Goal: Task Accomplishment & Management: Use online tool/utility

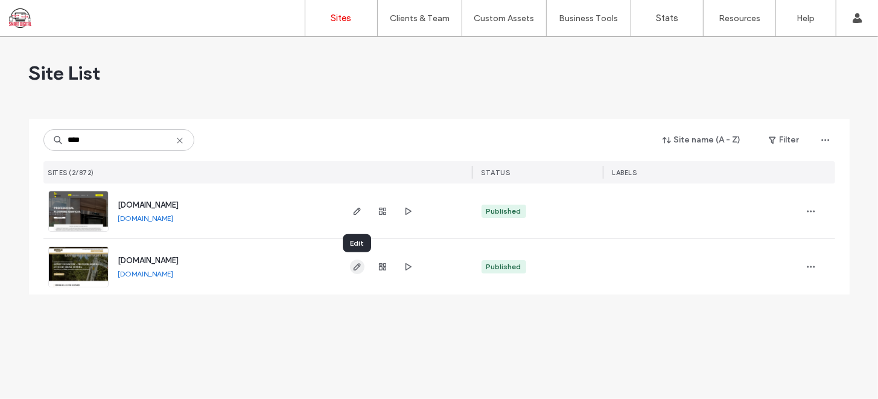
type input "****"
click at [357, 265] on icon "button" at bounding box center [358, 267] width 10 height 10
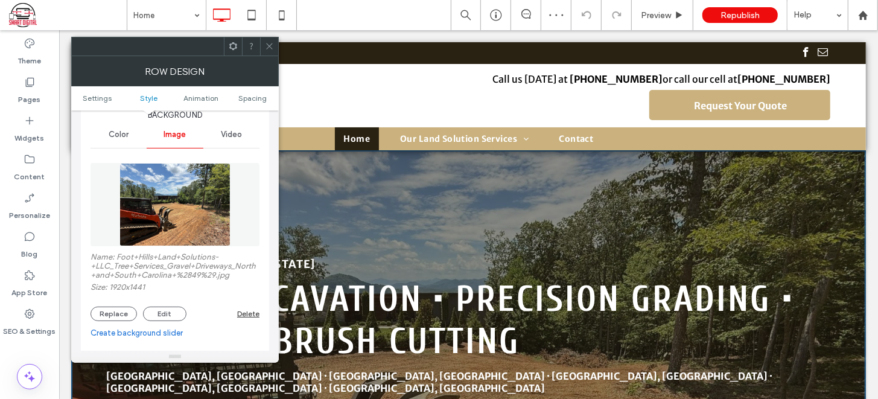
scroll to position [145, 0]
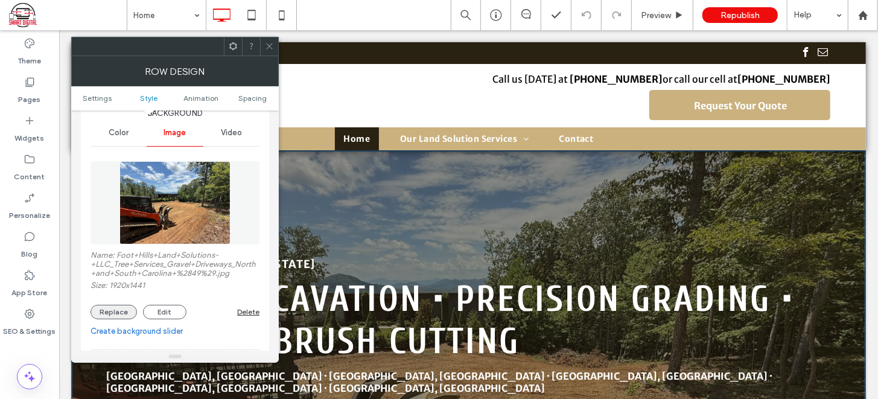
click at [113, 313] on button "Replace" at bounding box center [114, 312] width 46 height 14
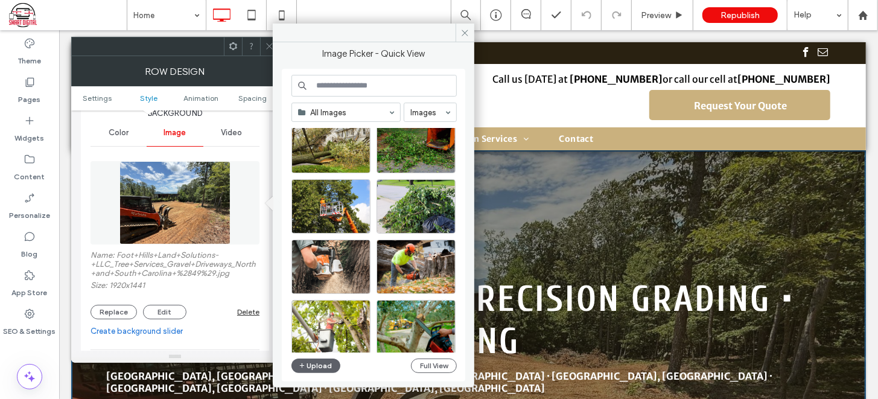
scroll to position [1162, 0]
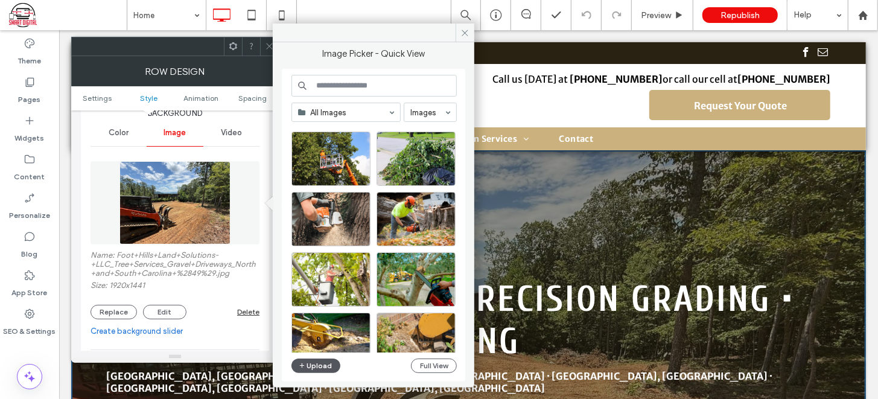
click at [322, 360] on button "Upload" at bounding box center [317, 366] width 50 height 14
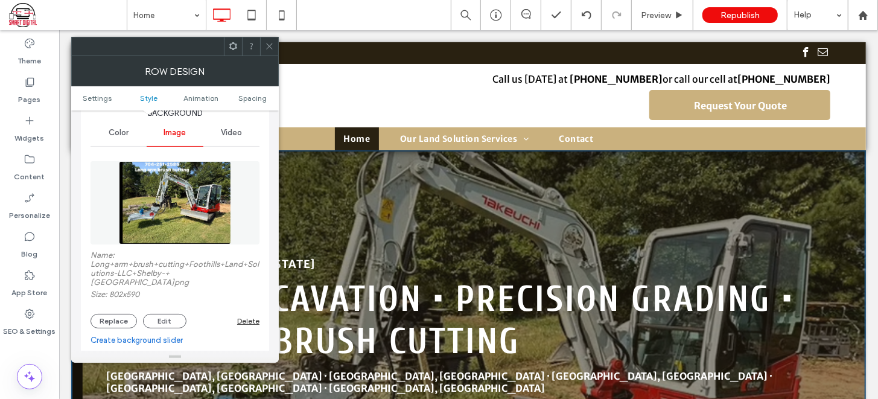
click at [272, 43] on use at bounding box center [269, 46] width 6 height 6
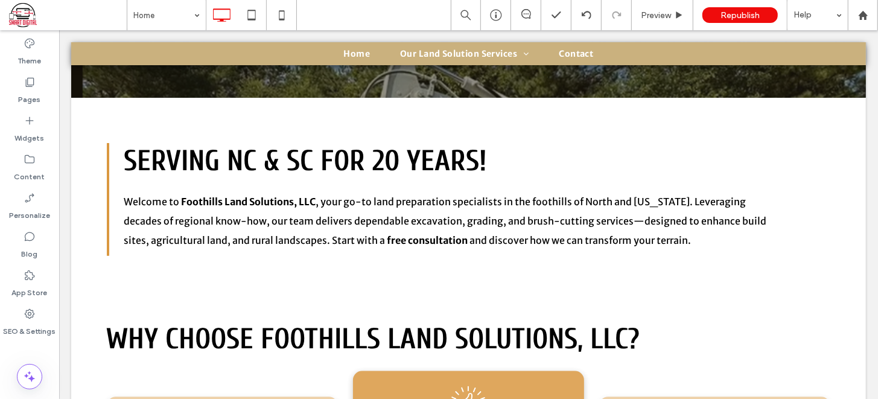
scroll to position [467, 0]
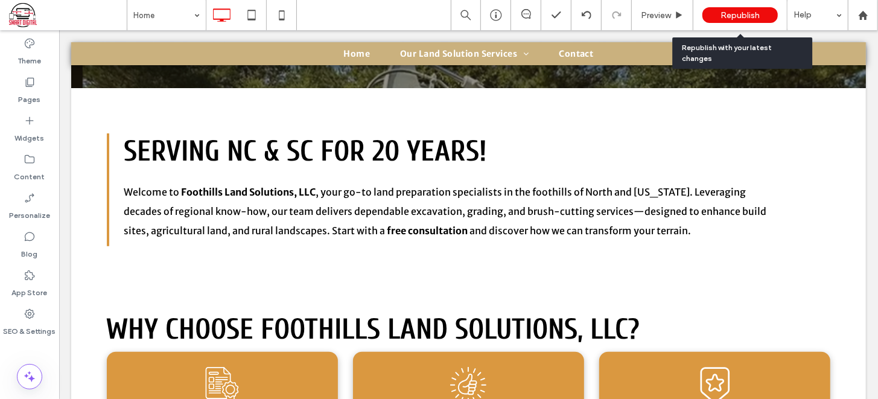
click at [735, 8] on div "Republish" at bounding box center [740, 15] width 75 height 16
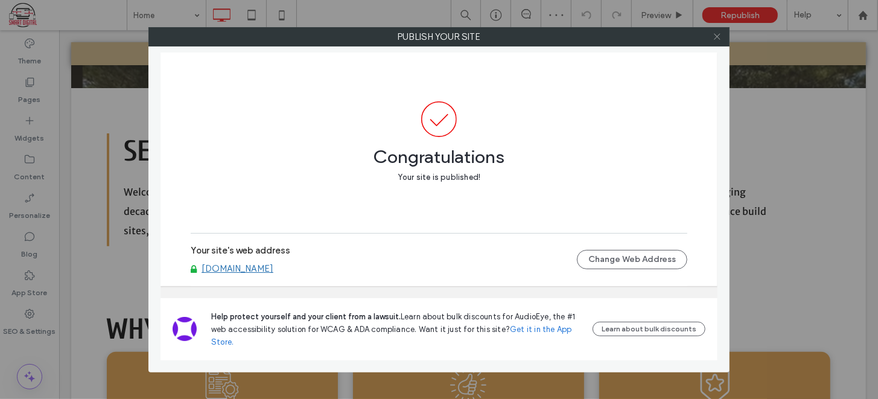
click at [715, 39] on use at bounding box center [717, 37] width 6 height 6
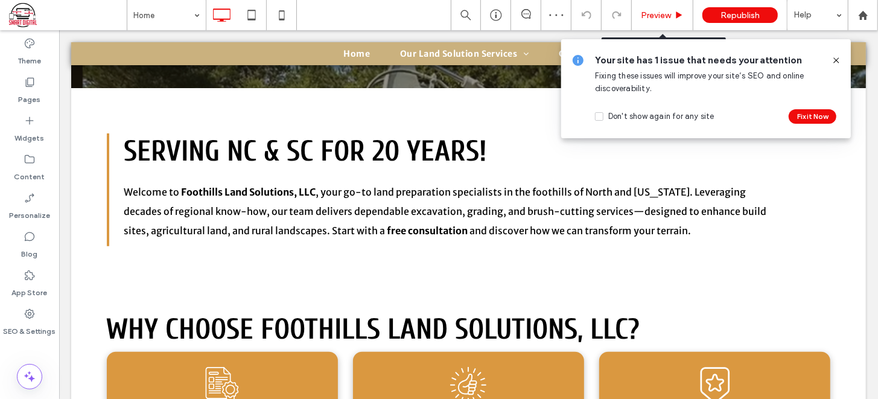
click at [668, 15] on span "Preview" at bounding box center [656, 15] width 30 height 10
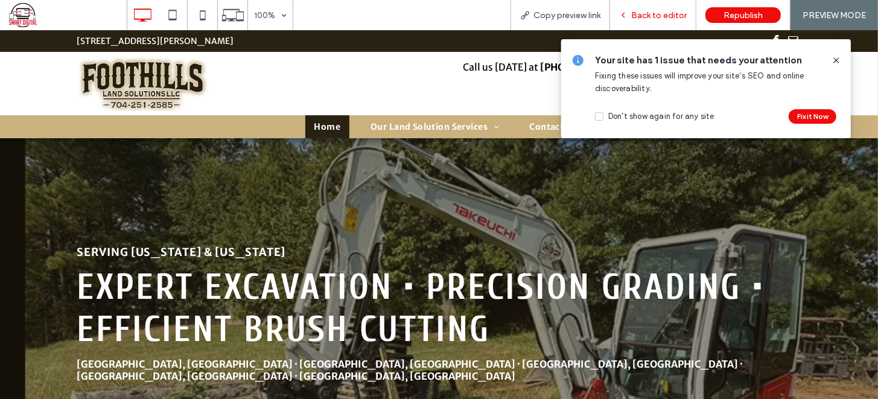
click at [666, 12] on span "Back to editor" at bounding box center [659, 15] width 56 height 10
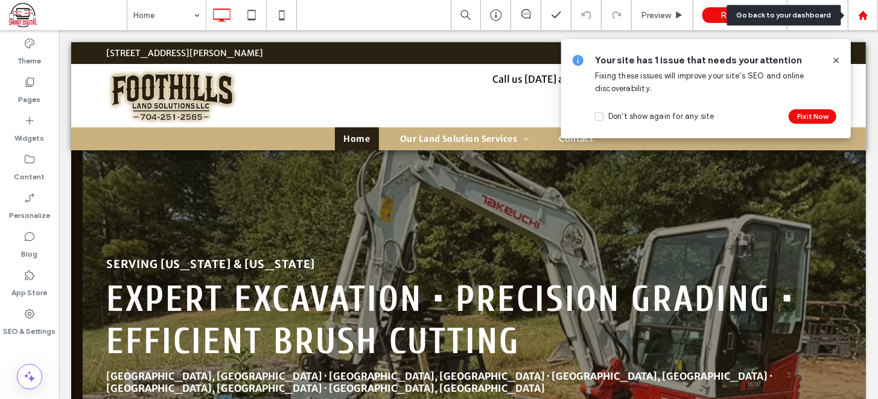
click at [858, 13] on icon at bounding box center [863, 15] width 10 height 10
